Goal: Check status

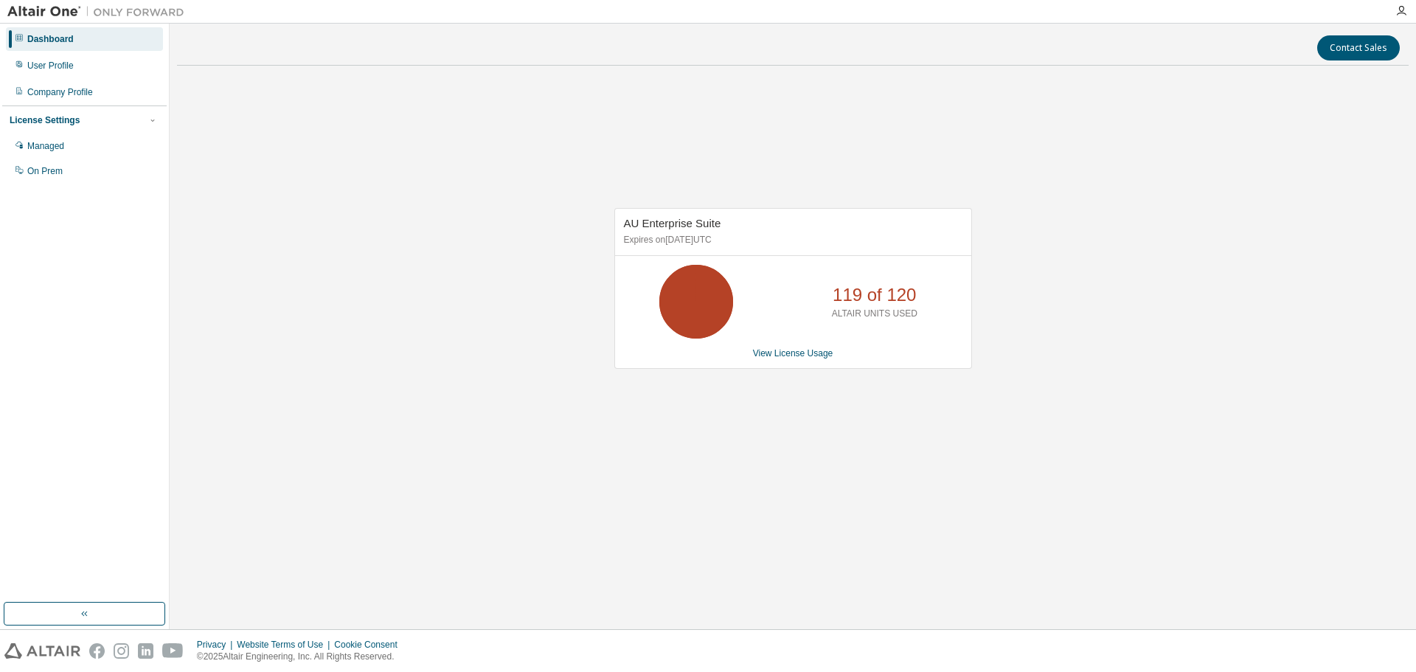
click at [1044, 395] on div "AU Enterprise Suite Expires on [DATE] UTC 119 of 120 ALTAIR UNITS USED View Lic…" at bounding box center [793, 295] width 1232 height 437
